Goal: Information Seeking & Learning: Learn about a topic

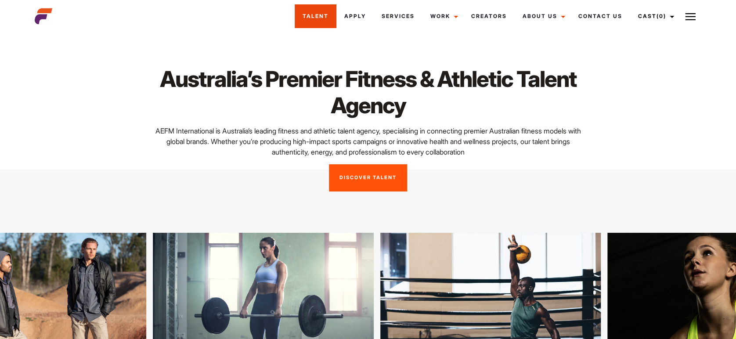
click at [324, 16] on link "Talent" at bounding box center [316, 16] width 42 height 24
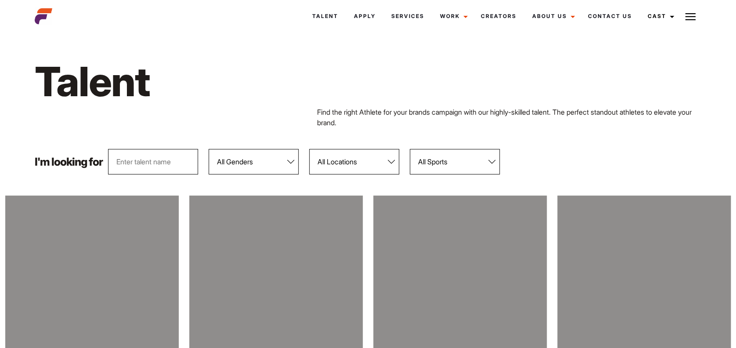
click at [290, 160] on select "All Genders Female Male" at bounding box center [254, 161] width 90 height 25
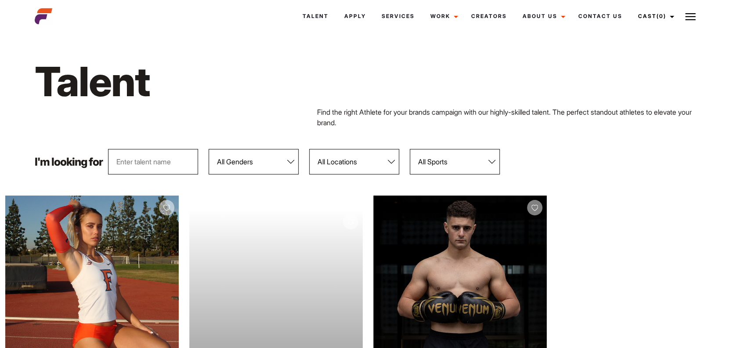
select select "103"
click at [209, 149] on select "All Genders Female Male" at bounding box center [254, 161] width 90 height 25
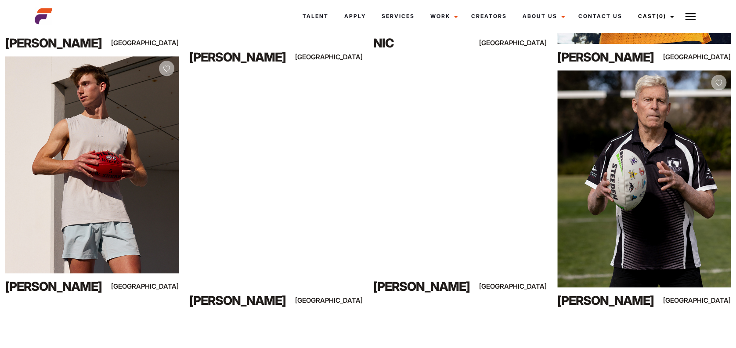
scroll to position [406, 0]
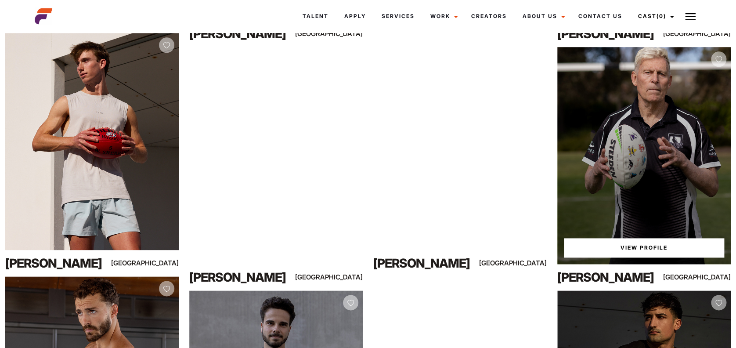
click at [643, 245] on link "View Profile" at bounding box center [644, 247] width 160 height 19
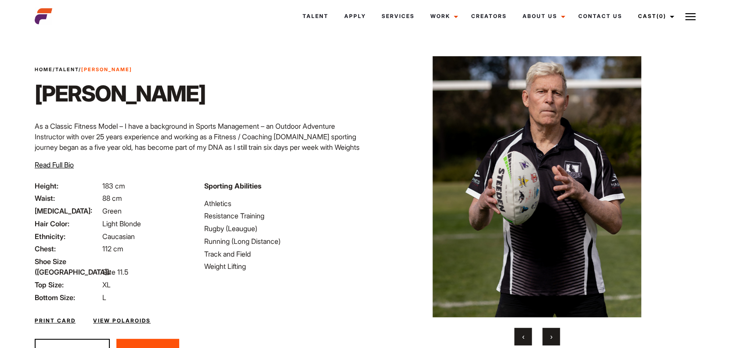
click at [552, 336] on span "›" at bounding box center [551, 336] width 2 height 9
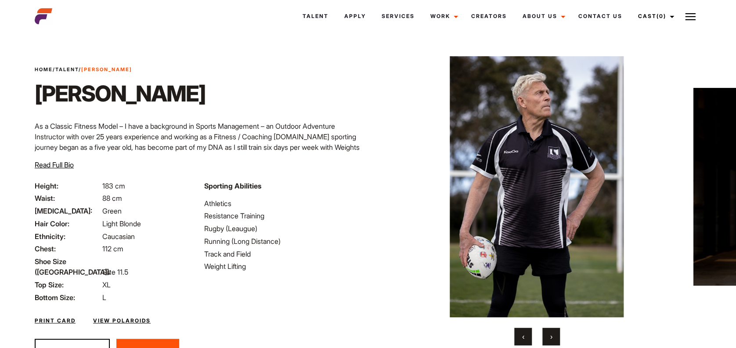
click at [552, 336] on span "›" at bounding box center [551, 336] width 2 height 9
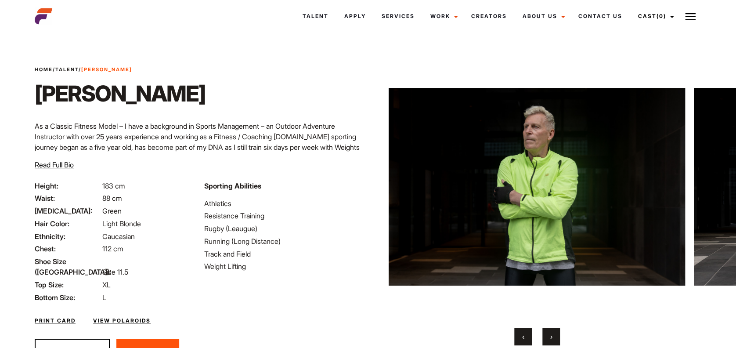
click at [552, 336] on span "›" at bounding box center [551, 336] width 2 height 9
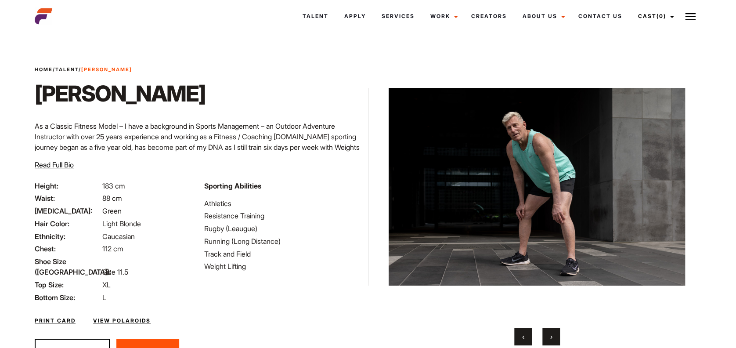
click at [552, 336] on span "›" at bounding box center [551, 336] width 2 height 9
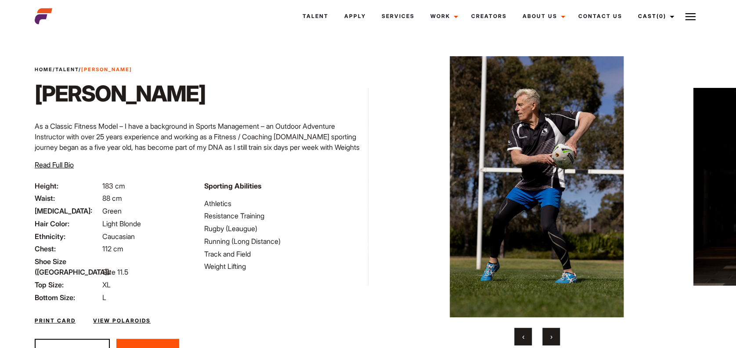
click at [552, 336] on span "›" at bounding box center [551, 336] width 2 height 9
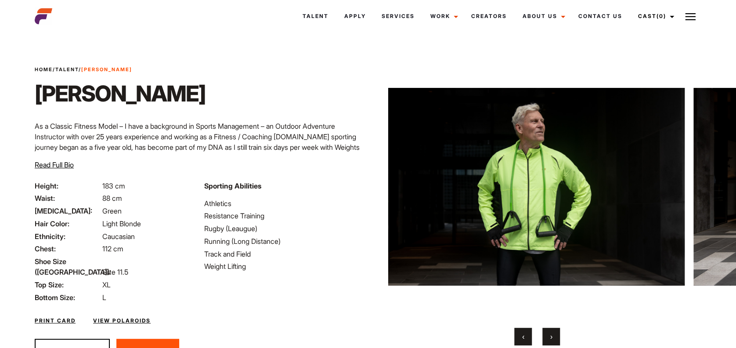
click at [552, 336] on span "›" at bounding box center [551, 336] width 2 height 9
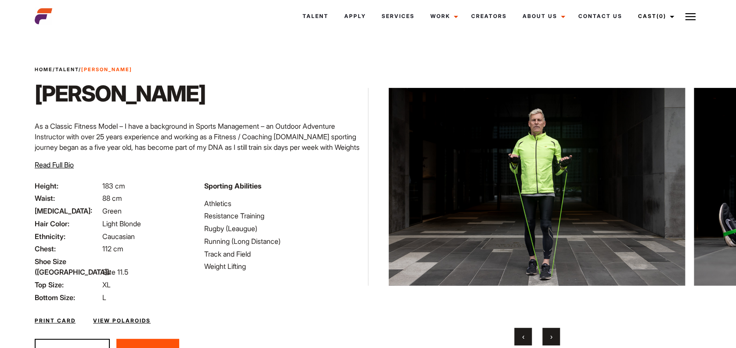
click at [552, 336] on span "›" at bounding box center [551, 336] width 2 height 9
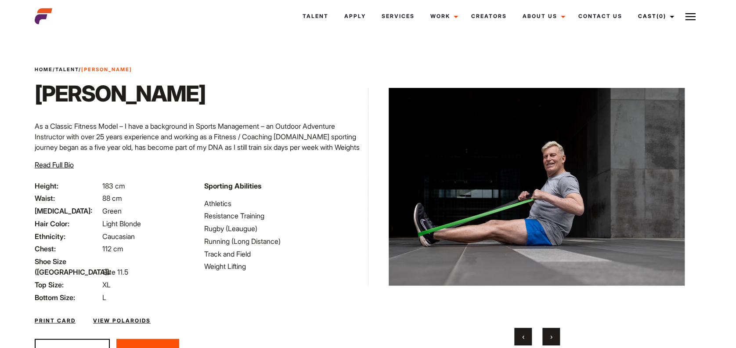
click at [552, 336] on span "›" at bounding box center [551, 336] width 2 height 9
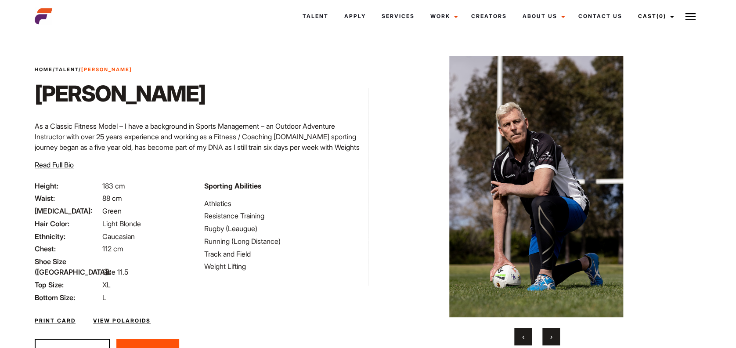
click at [552, 336] on span "›" at bounding box center [551, 336] width 2 height 9
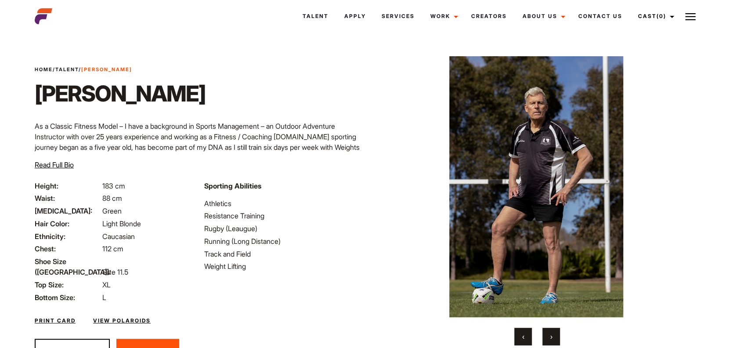
click at [552, 336] on span "›" at bounding box center [551, 336] width 2 height 9
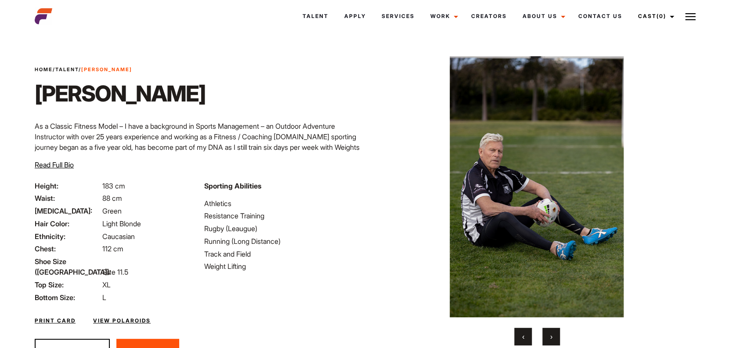
click at [552, 336] on span "›" at bounding box center [551, 336] width 2 height 9
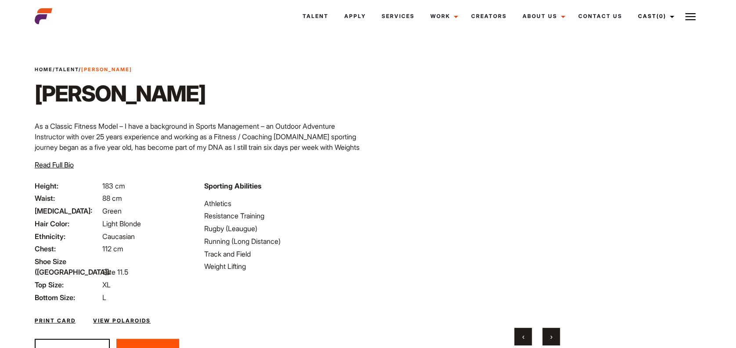
click at [552, 336] on span "›" at bounding box center [551, 336] width 2 height 9
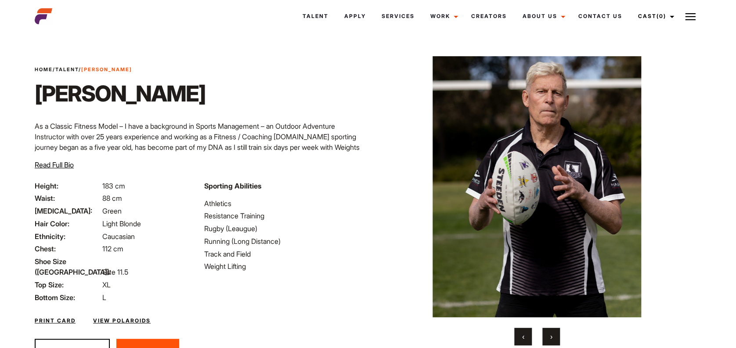
click at [116, 317] on link "View Polaroids" at bounding box center [122, 321] width 58 height 8
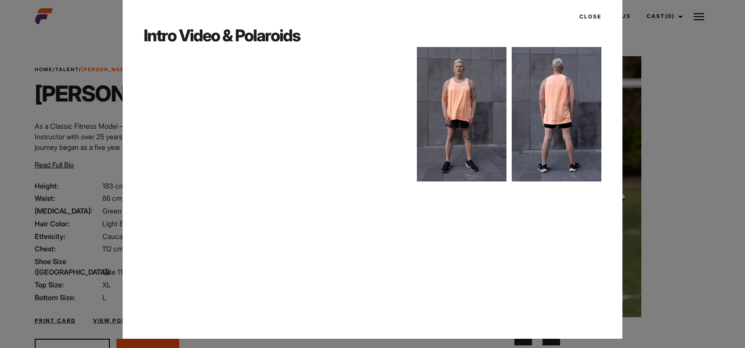
scroll to position [18, 0]
